Goal: Check status: Check status

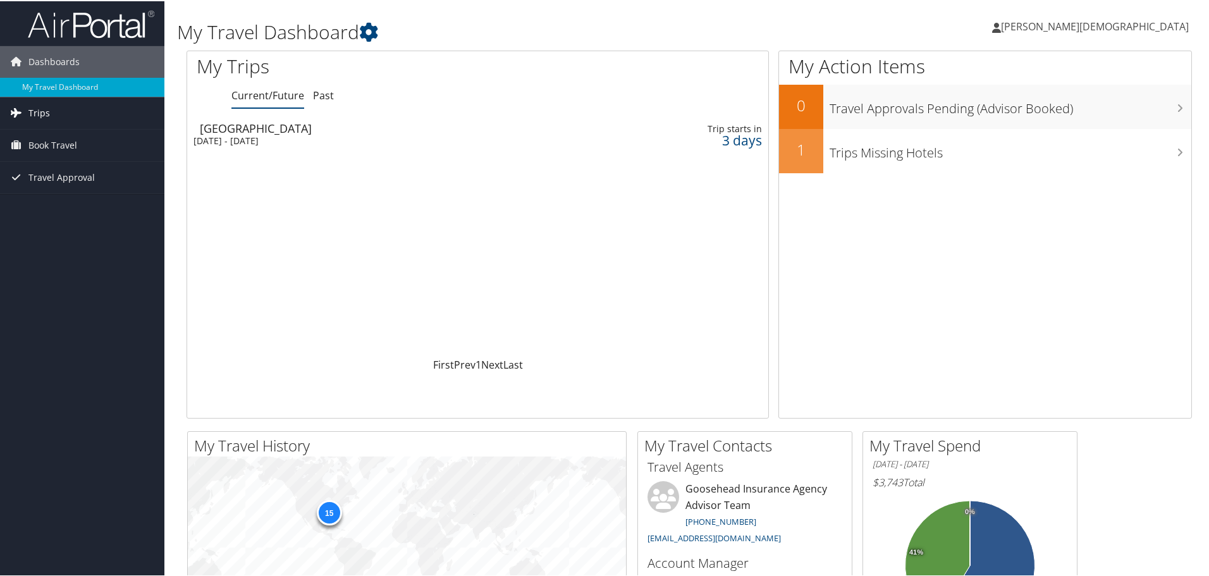
click at [36, 109] on span "Trips" at bounding box center [39, 112] width 22 height 32
click at [36, 147] on link "Past Trips" at bounding box center [82, 156] width 164 height 19
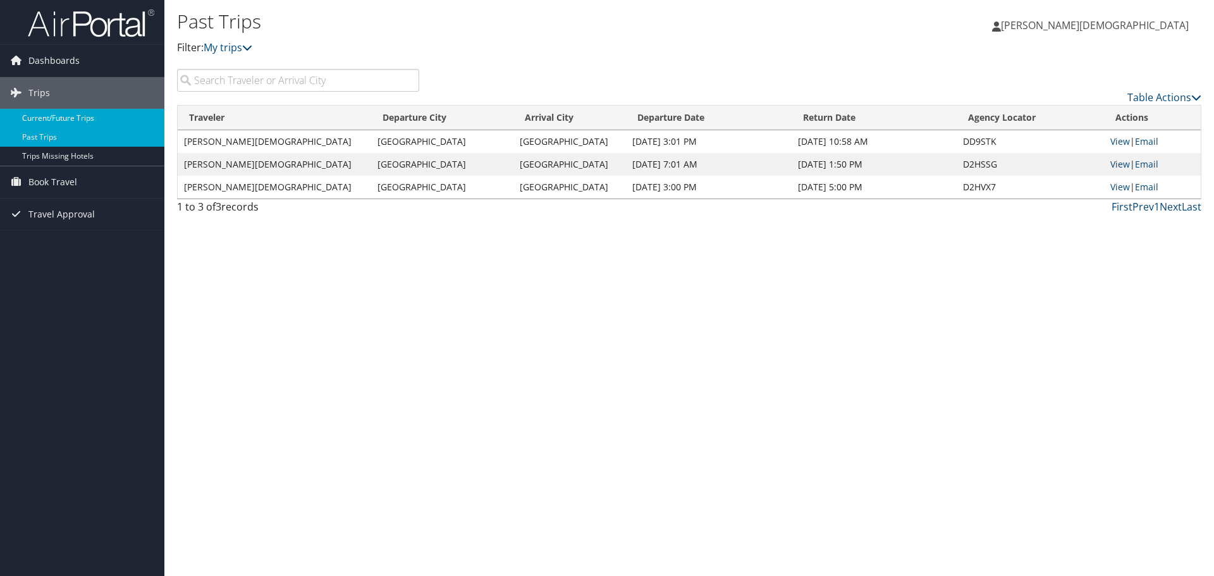
click at [54, 119] on link "Current/Future Trips" at bounding box center [82, 118] width 164 height 19
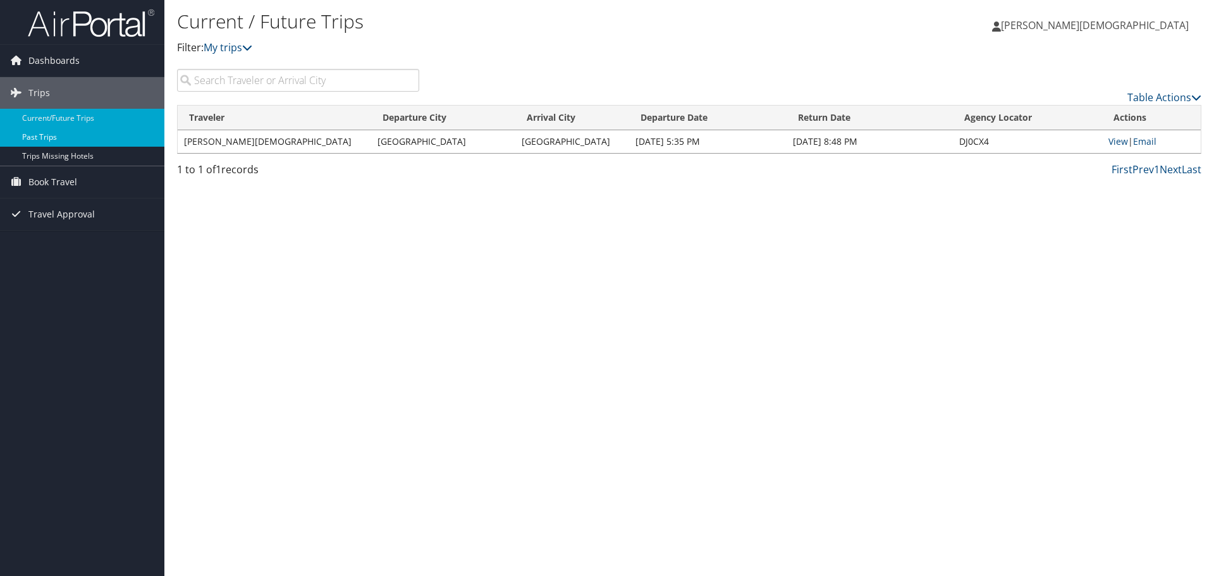
click at [72, 144] on link "Past Trips" at bounding box center [82, 137] width 164 height 19
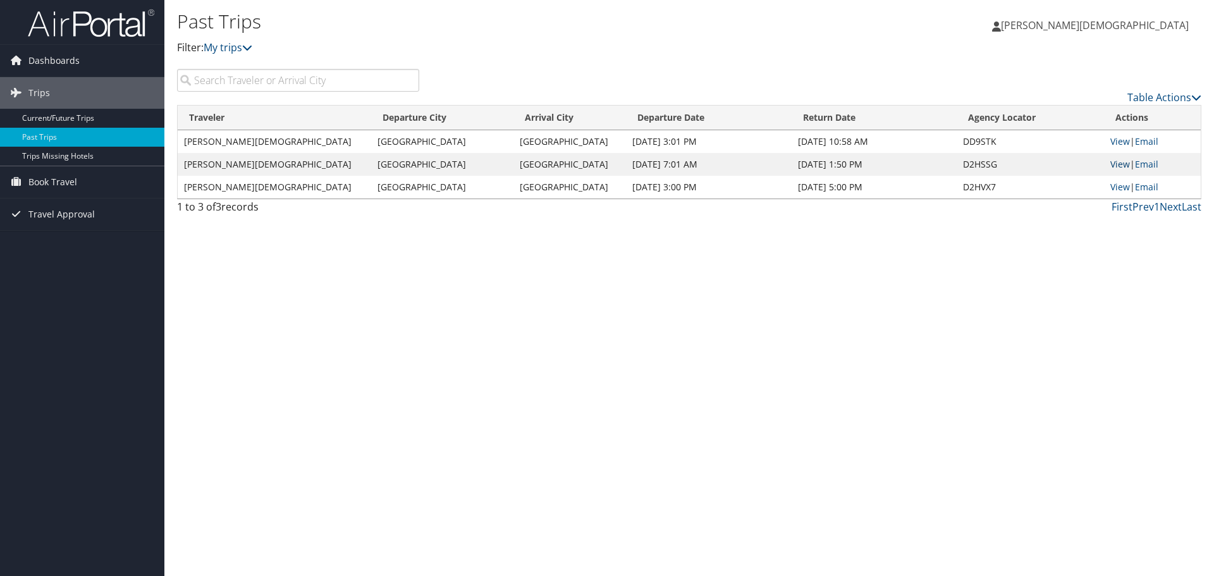
click at [1115, 165] on link "View" at bounding box center [1120, 164] width 20 height 12
click at [1110, 144] on link "View" at bounding box center [1120, 141] width 20 height 12
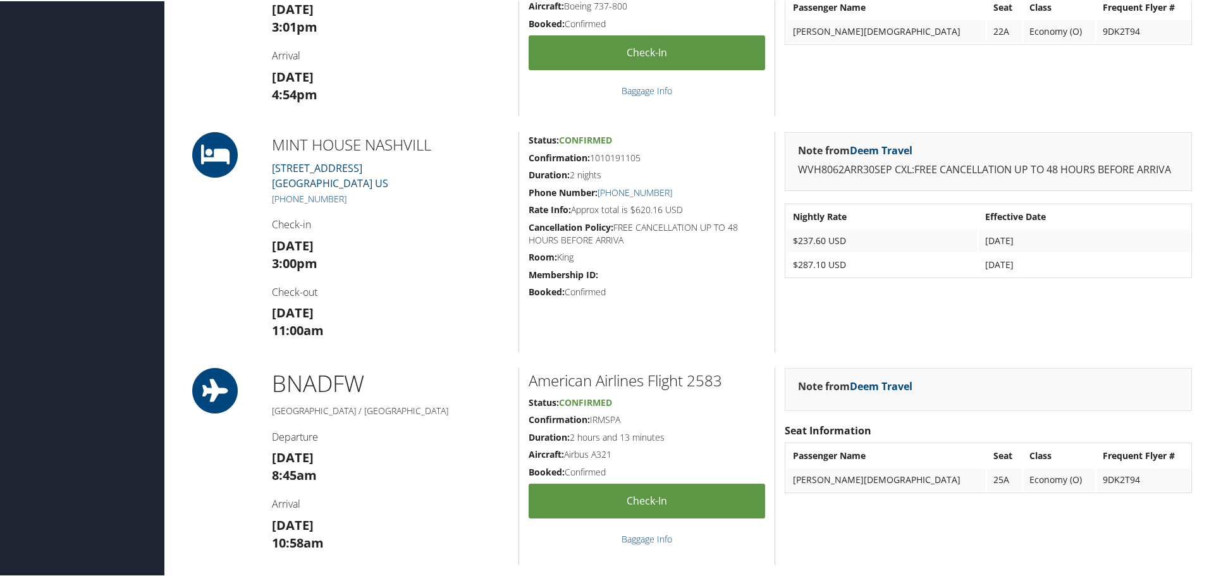
scroll to position [443, 0]
